Goal: Find specific page/section: Find specific page/section

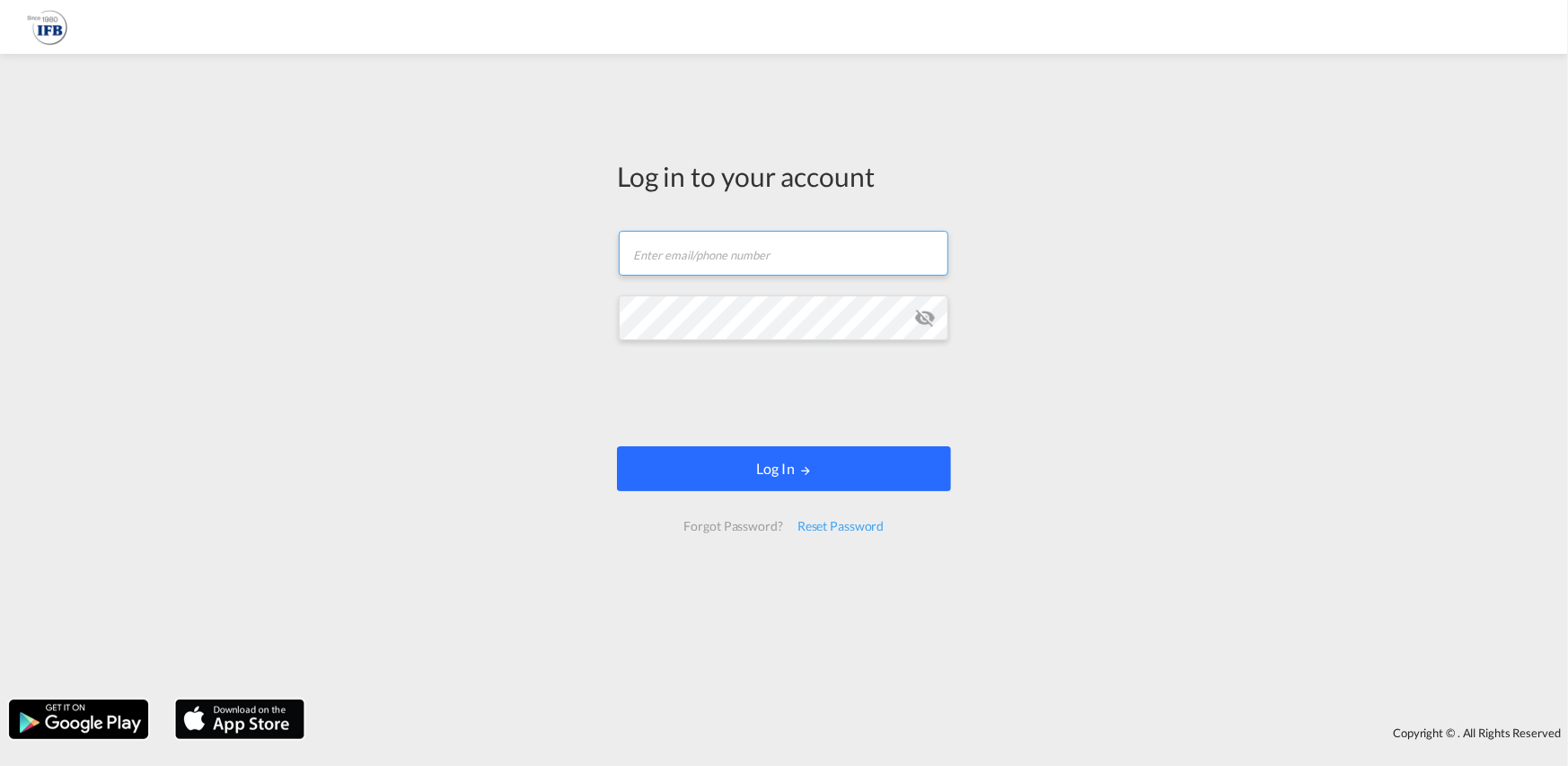
type input "[PERSON_NAME][EMAIL_ADDRESS][PERSON_NAME][DOMAIN_NAME]"
click at [800, 488] on button "Log In" at bounding box center [784, 469] width 334 height 45
